Goal: Transaction & Acquisition: Purchase product/service

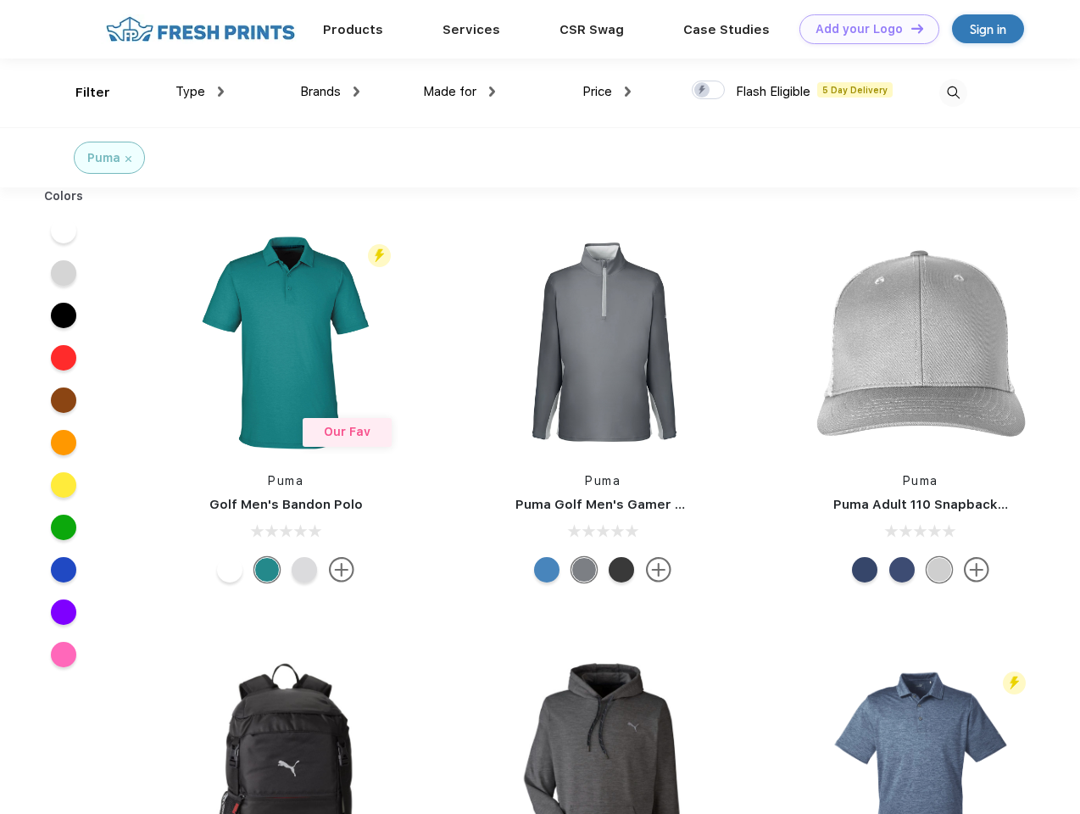
click at [863, 29] on link "Add your Logo Design Tool" at bounding box center [870, 29] width 140 height 30
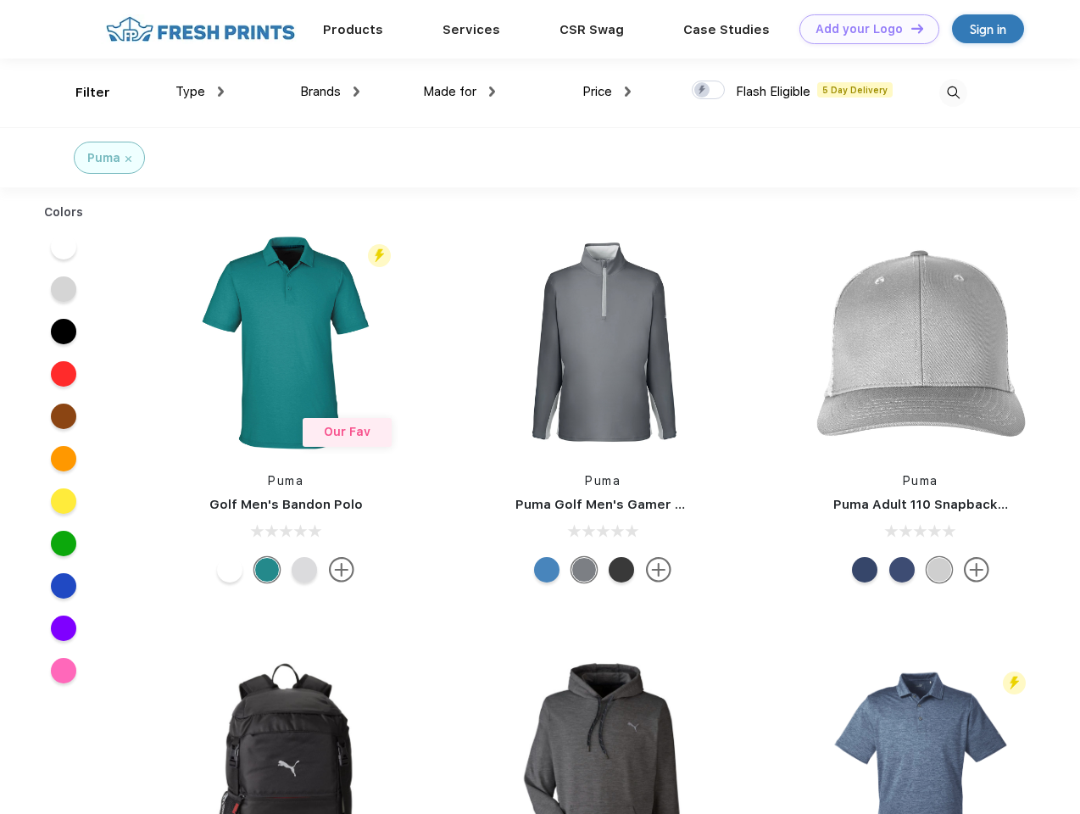
click at [0, 0] on div "Design Tool" at bounding box center [0, 0] width 0 height 0
click at [910, 28] on link "Add your Logo Design Tool" at bounding box center [870, 29] width 140 height 30
click at [81, 92] on div "Filter" at bounding box center [92, 93] width 35 height 20
click at [200, 92] on span "Type" at bounding box center [191, 91] width 30 height 15
click at [330, 92] on span "Brands" at bounding box center [320, 91] width 41 height 15
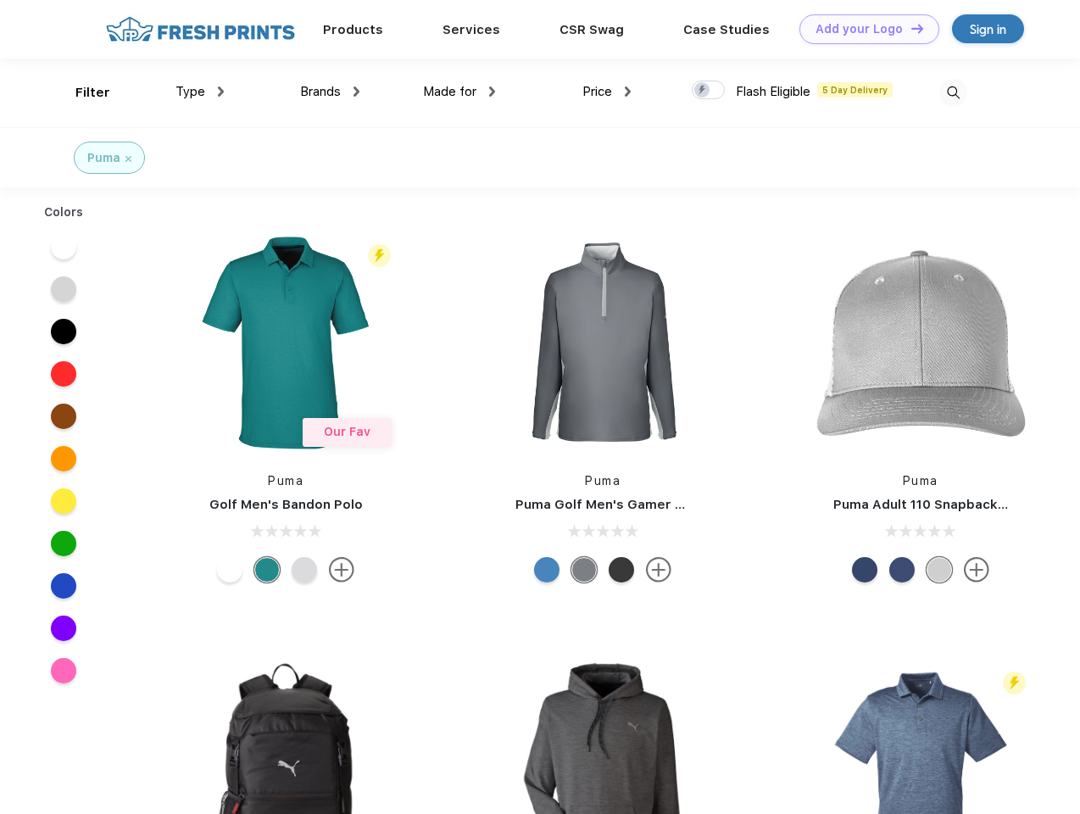
click at [460, 92] on span "Made for" at bounding box center [449, 91] width 53 height 15
click at [607, 92] on span "Price" at bounding box center [597, 91] width 30 height 15
click at [709, 91] on div at bounding box center [708, 90] width 33 height 19
click at [703, 91] on input "checkbox" at bounding box center [697, 85] width 11 height 11
click at [953, 92] on img at bounding box center [953, 93] width 28 height 28
